Goal: Task Accomplishment & Management: Use online tool/utility

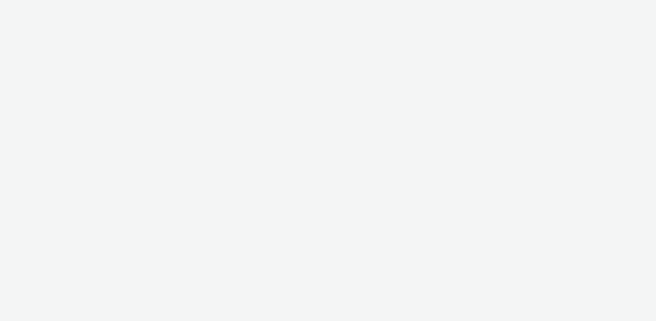
select select "2fc77e36-bb93-4aa3-9dff-dcb08e02eac6"
select select "2405a9d4-3350-4458-8d06-44f78962fa76"
select select "d57a0b46-ef33-4938-977b-e6d07593e41f"
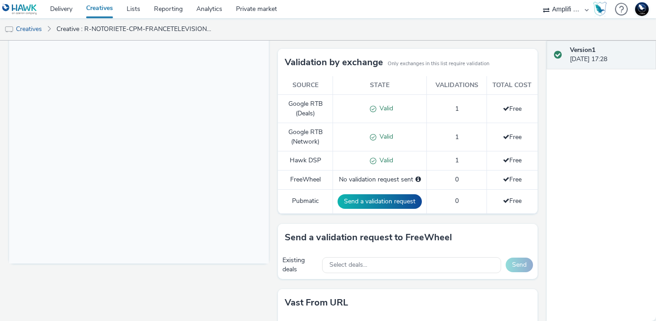
scroll to position [218, 0]
click at [349, 265] on span "Select deals..." at bounding box center [348, 265] width 38 height 8
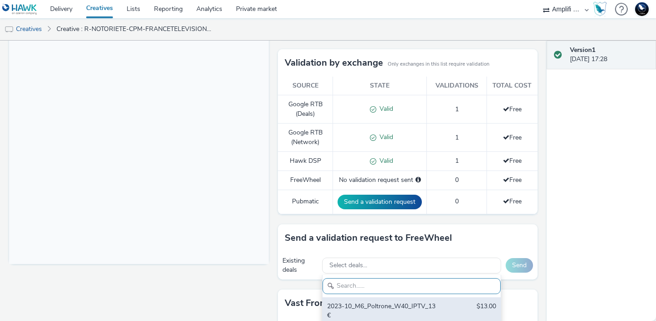
click at [350, 302] on div "2023-10_M6_Poltrone_W40_IPTV_13€" at bounding box center [382, 310] width 111 height 19
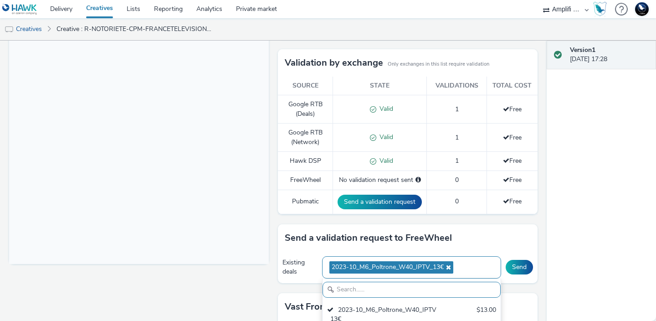
click at [448, 268] on icon at bounding box center [447, 267] width 7 height 6
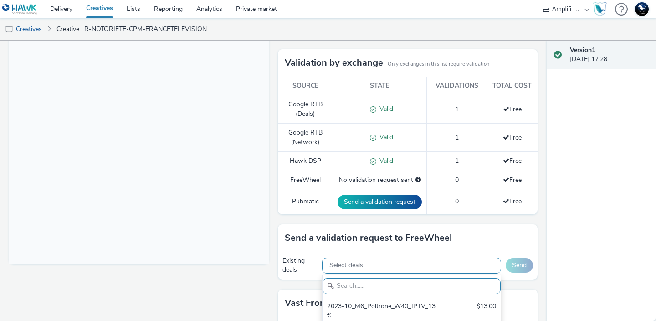
click at [216, 63] on body at bounding box center [139, 77] width 260 height 373
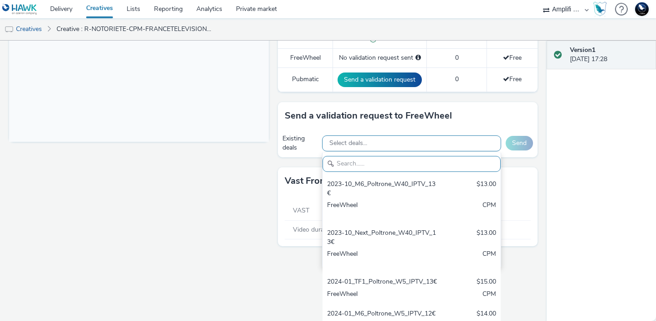
click at [201, 233] on div "Fullscreen" at bounding box center [141, 12] width 264 height 488
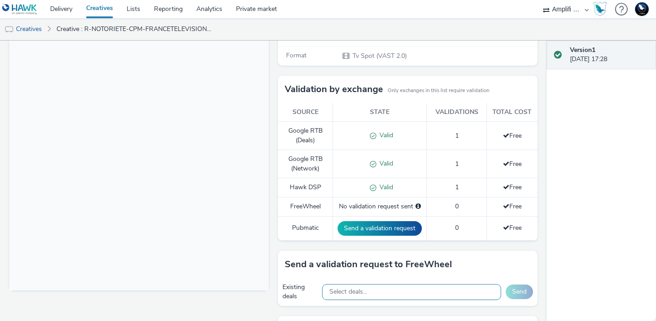
scroll to position [201, 0]
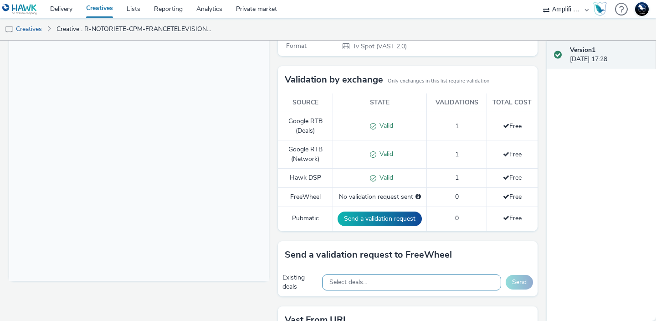
click at [385, 277] on div "Select deals..." at bounding box center [411, 282] width 179 height 16
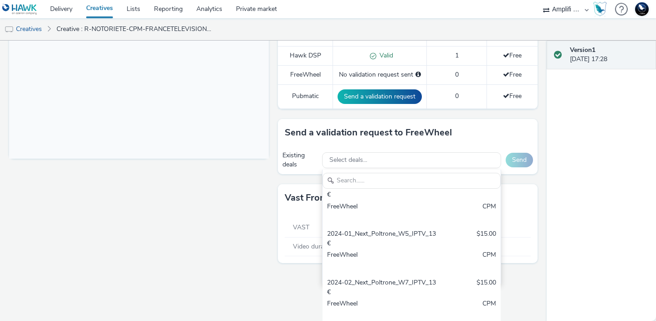
scroll to position [179, 0]
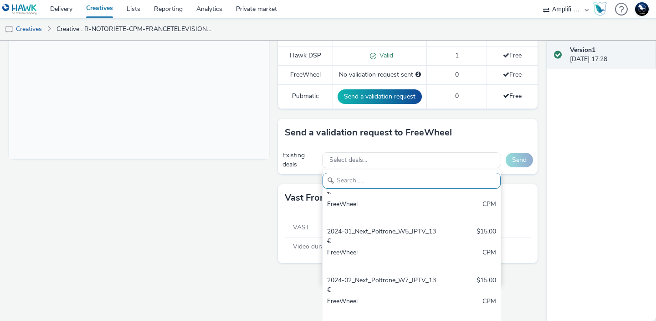
click at [183, 268] on div "Fullscreen" at bounding box center [141, 29] width 264 height 488
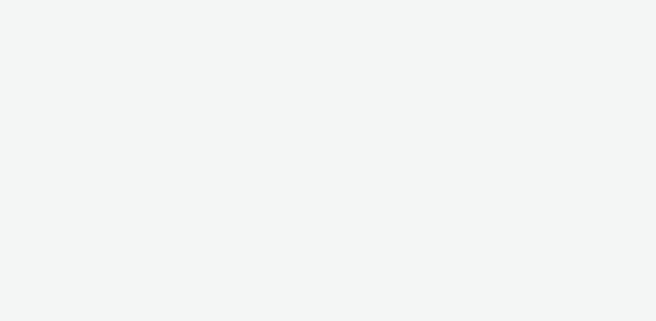
select select "d57a0b46-ef33-4938-977b-e6d07593e41f"
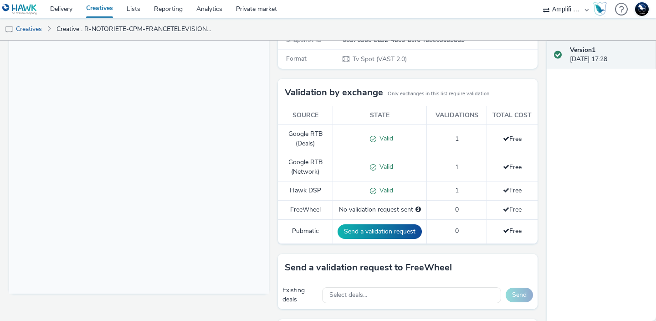
scroll to position [189, 0]
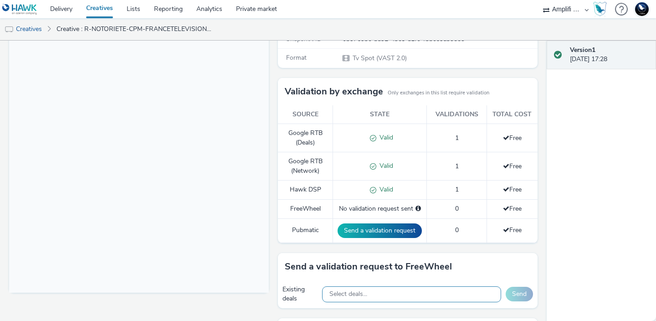
click at [376, 295] on div "Select deals..." at bounding box center [411, 294] width 179 height 16
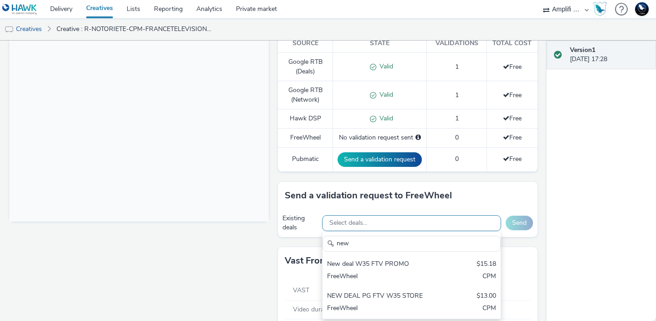
scroll to position [276, 0]
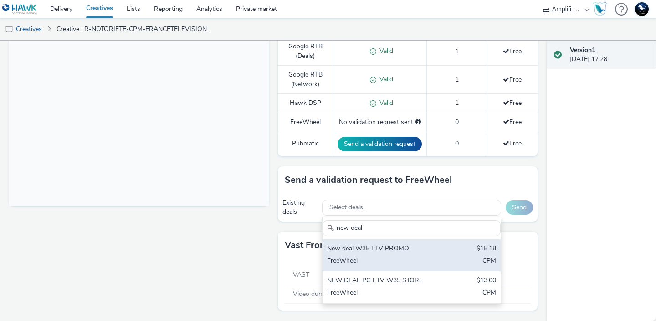
type input "new deal"
click at [444, 256] on div "New deal W35 FTV PROMO $15.18 FreeWheel CPM" at bounding box center [411, 255] width 178 height 32
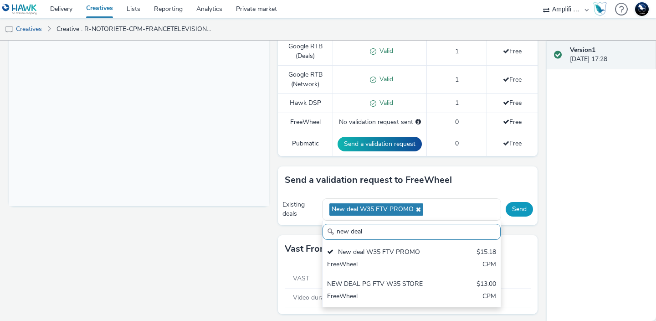
click at [523, 209] on button "Send" at bounding box center [518, 209] width 27 height 15
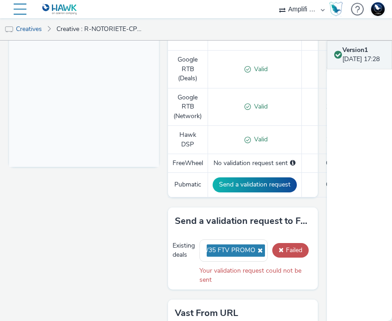
scroll to position [303, 0]
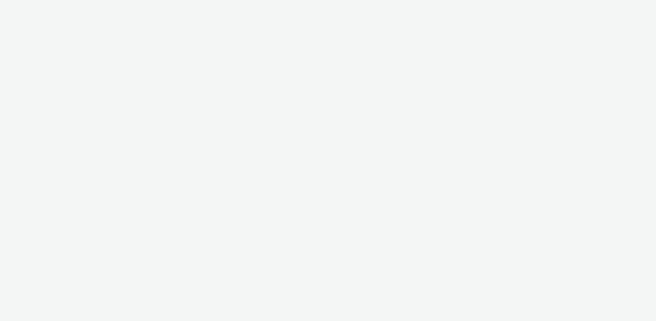
select select "d57a0b46-ef33-4938-977b-e6d07593e41f"
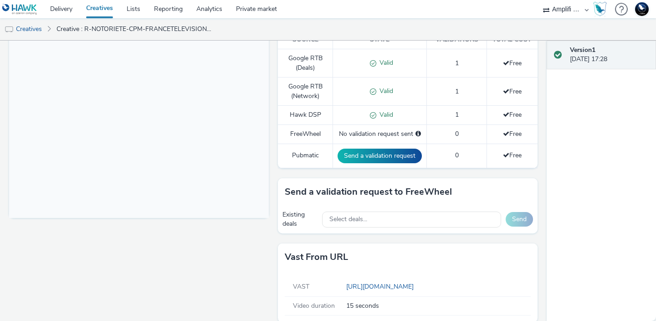
scroll to position [275, 0]
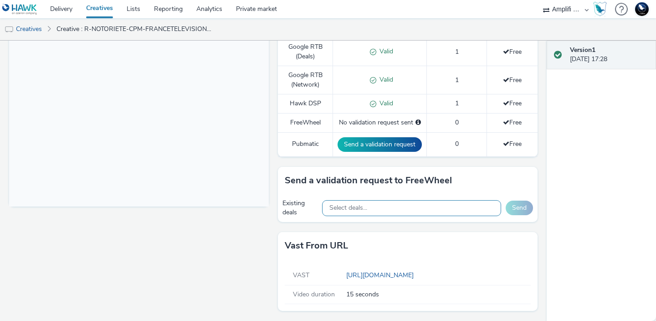
click at [411, 207] on div "Select deals..." at bounding box center [411, 208] width 179 height 16
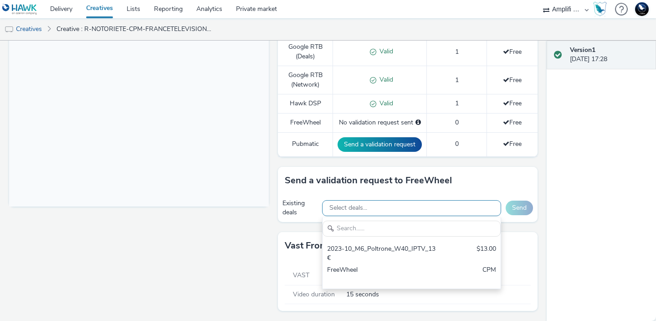
scroll to position [0, 0]
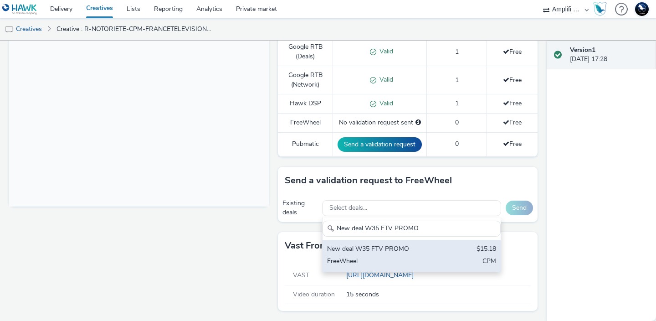
type input "New deal W35 FTV PROMO"
click at [372, 260] on div "FreeWheel" at bounding box center [382, 261] width 111 height 10
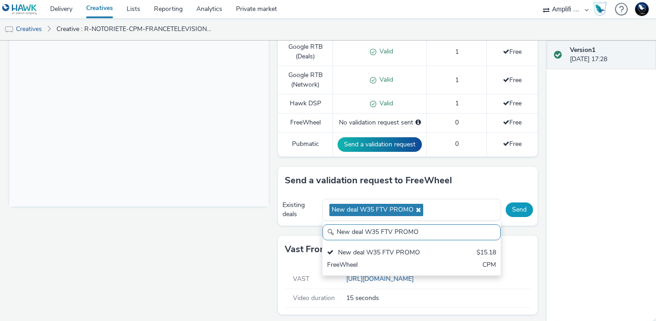
click at [520, 211] on button "Send" at bounding box center [518, 209] width 27 height 15
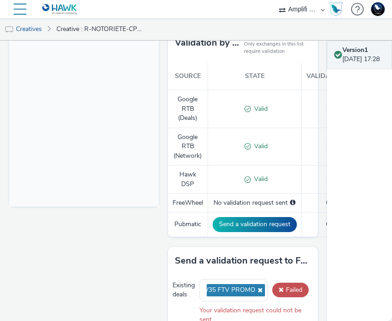
click at [366, 165] on div "Version 1 25 August 2025, 17:28" at bounding box center [360, 181] width 66 height 280
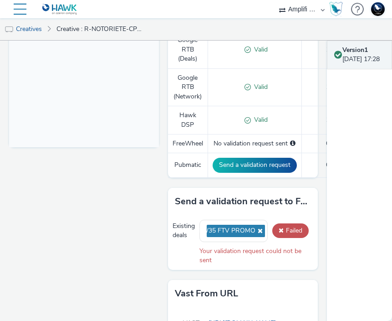
scroll to position [352, 0]
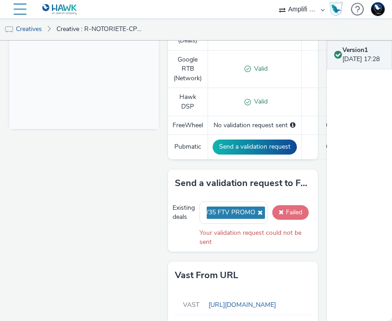
click at [292, 205] on button "Failed" at bounding box center [290, 212] width 36 height 15
